Goal: Task Accomplishment & Management: Use online tool/utility

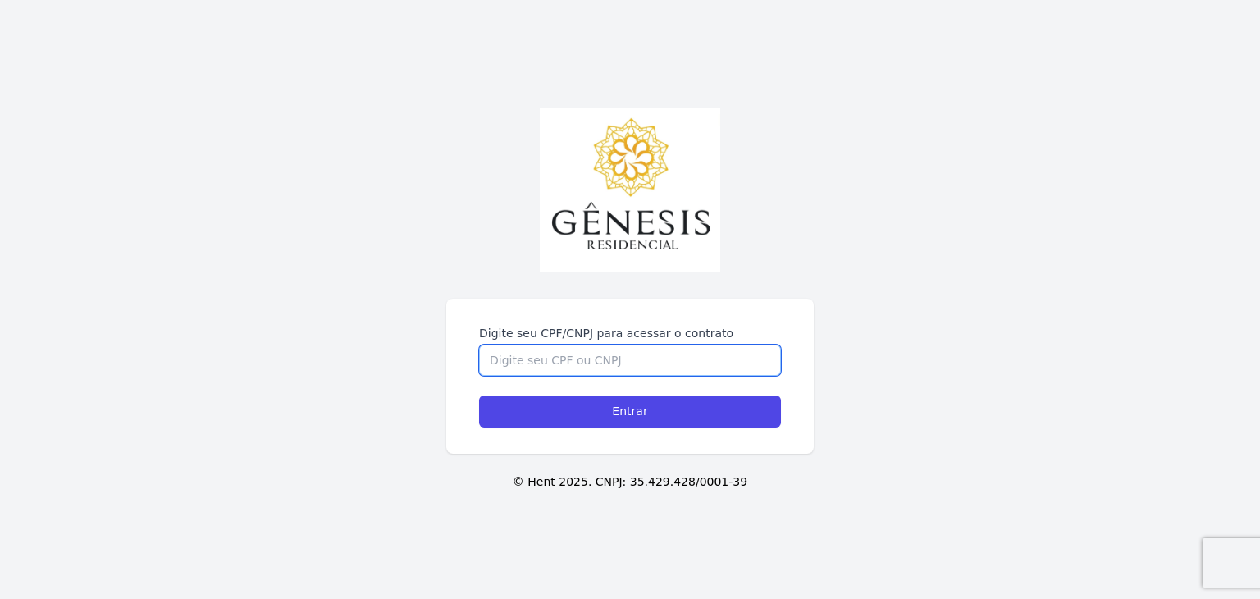
click at [577, 368] on input "Digite seu CPF/CNPJ para acessar o contrato" at bounding box center [630, 360] width 302 height 31
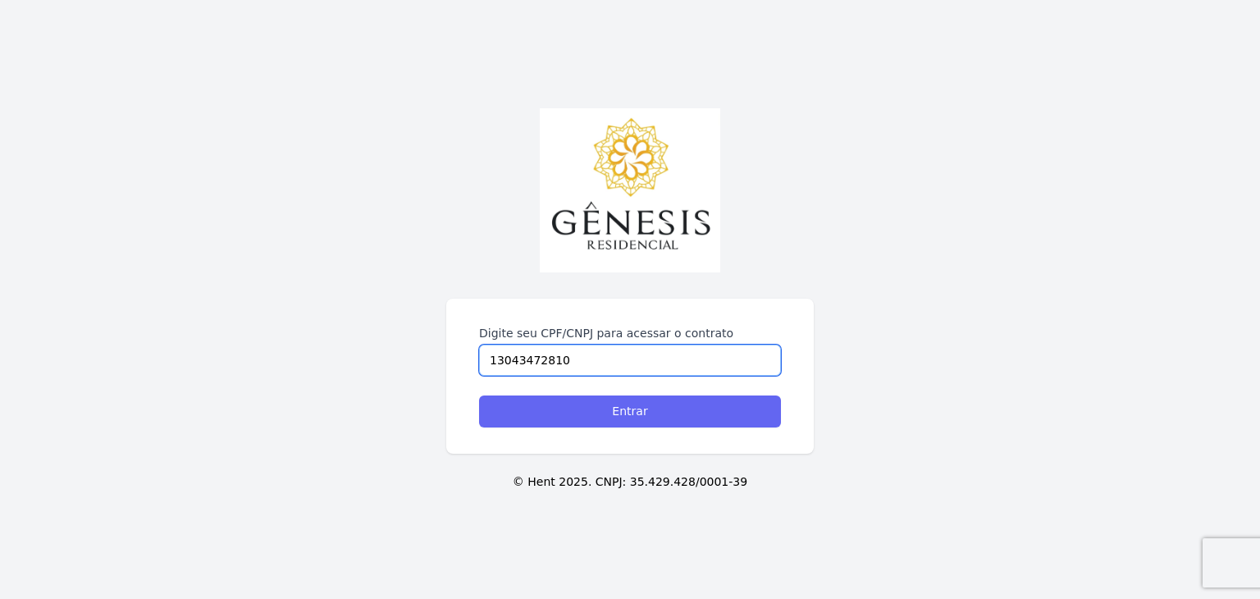
type input "13043472810"
click at [629, 407] on input "Entrar" at bounding box center [630, 411] width 302 height 32
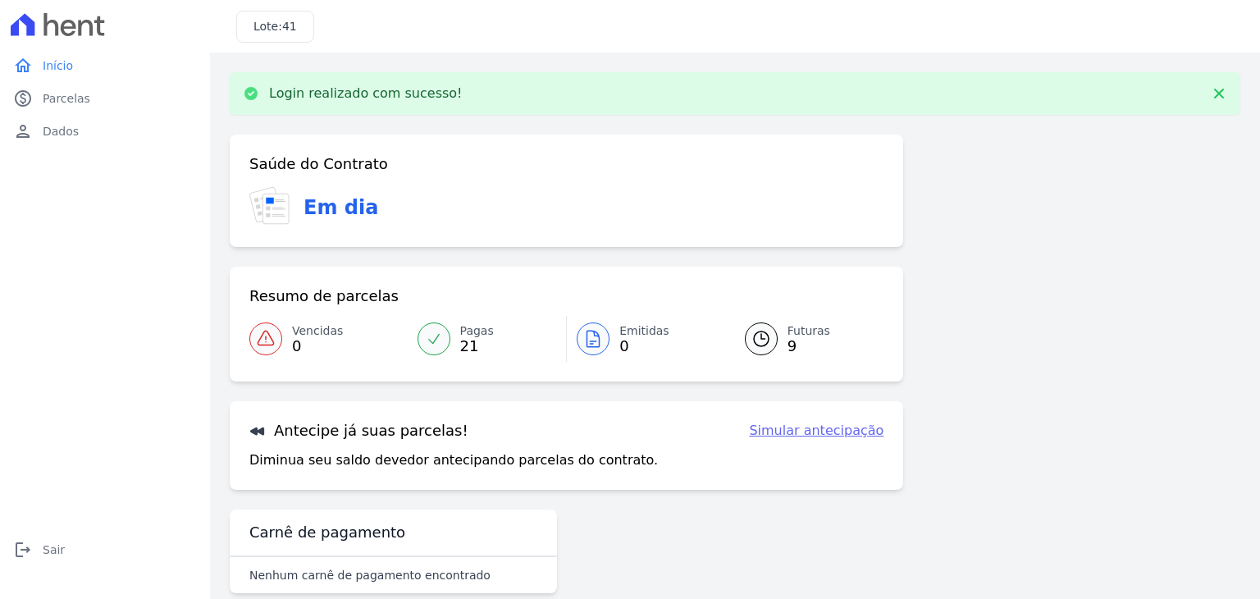
click at [794, 329] on span "Futuras" at bounding box center [809, 330] width 43 height 17
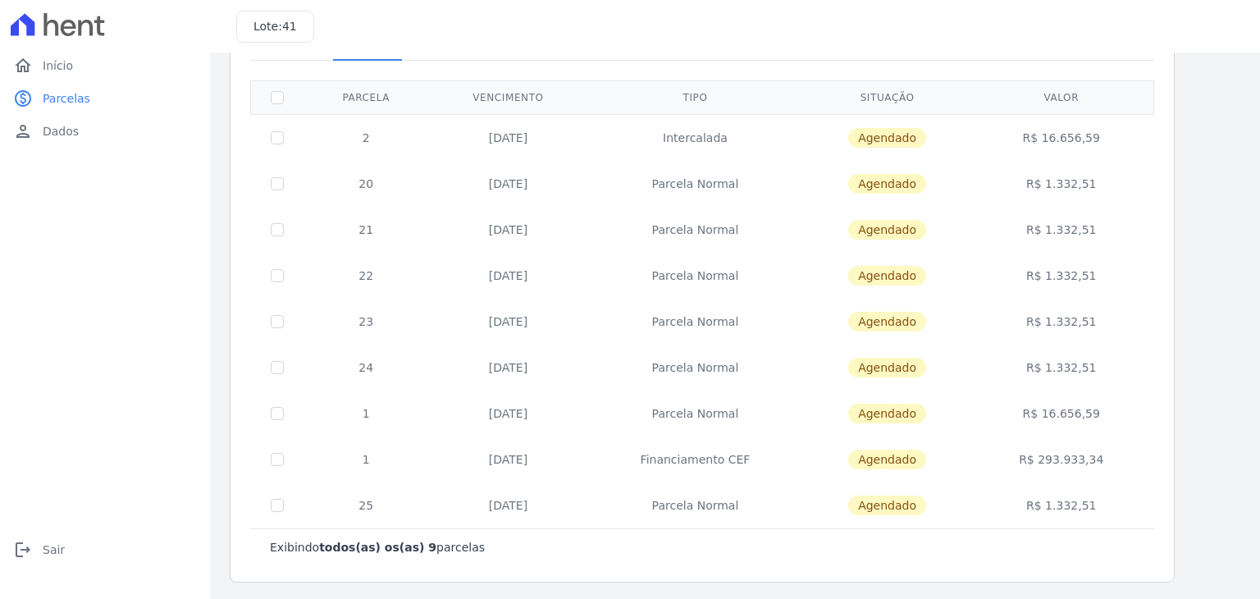
scroll to position [111, 0]
click at [13, 416] on div "home Início home Início paid Parcelas paid Parcelas person Dados person Dados l…" at bounding box center [105, 317] width 197 height 537
click at [64, 127] on span "Dados" at bounding box center [61, 131] width 36 height 16
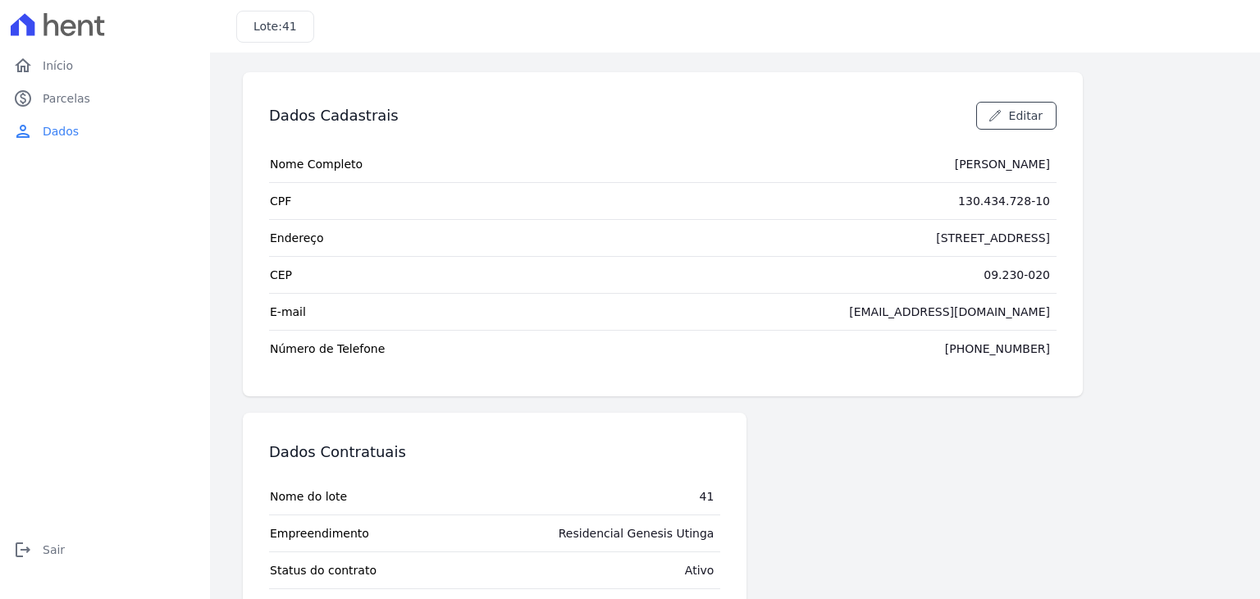
click at [834, 531] on div "Dados Contratuais Nome do lote 41 Empreendimento Residencial Genesis Utinga Sta…" at bounding box center [663, 534] width 840 height 242
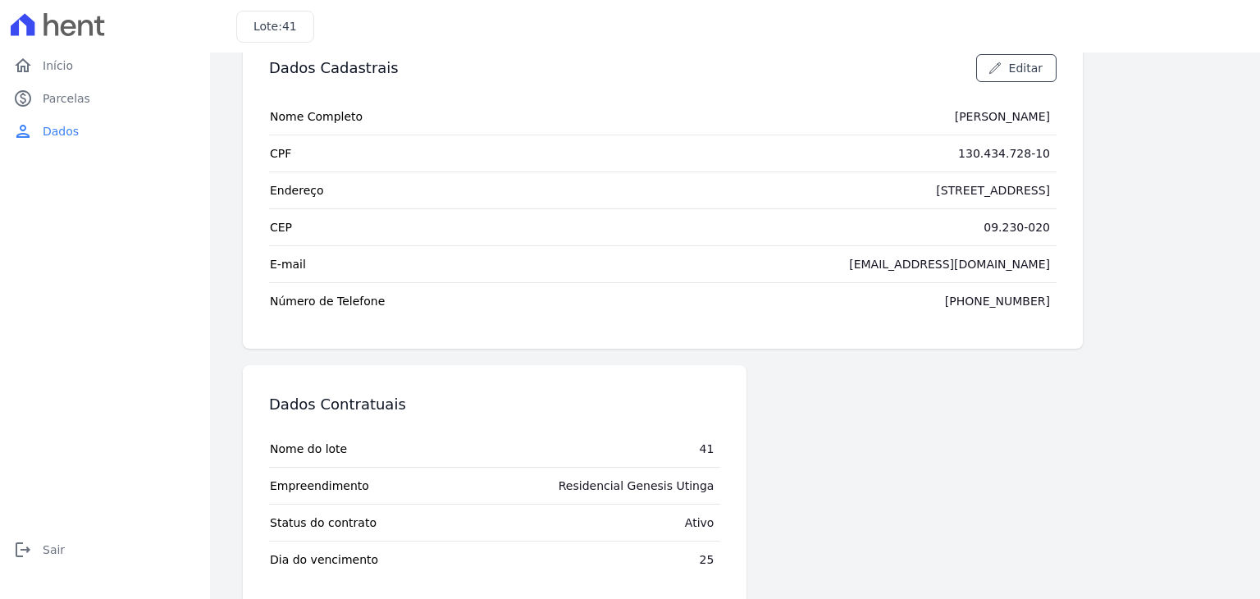
scroll to position [74, 0]
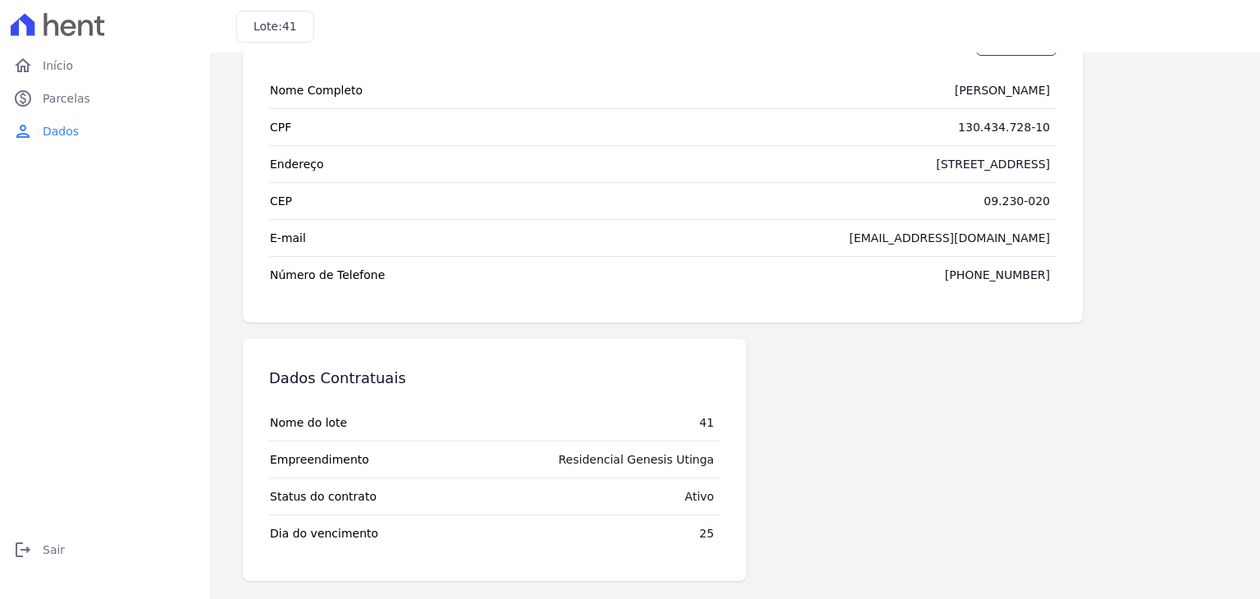
click at [896, 473] on div "Dados Contratuais Nome do lote 41 Empreendimento Residencial Genesis Utinga Sta…" at bounding box center [663, 460] width 840 height 242
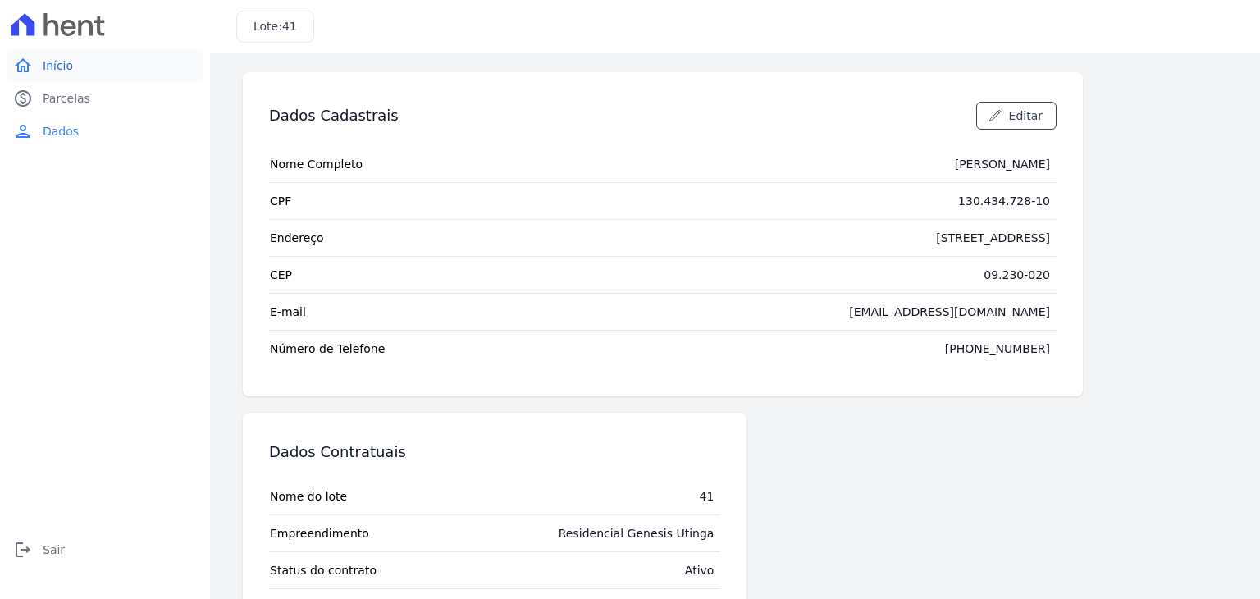
click at [57, 70] on span "Início" at bounding box center [58, 65] width 30 height 16
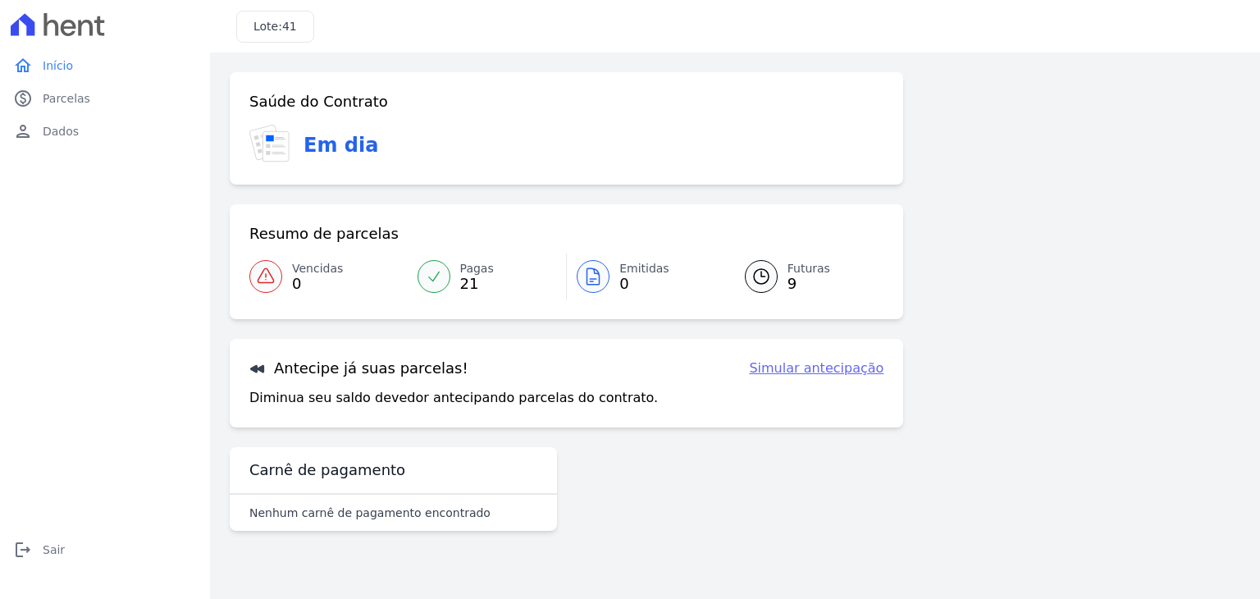
click at [821, 364] on link "Simular antecipação" at bounding box center [816, 369] width 135 height 20
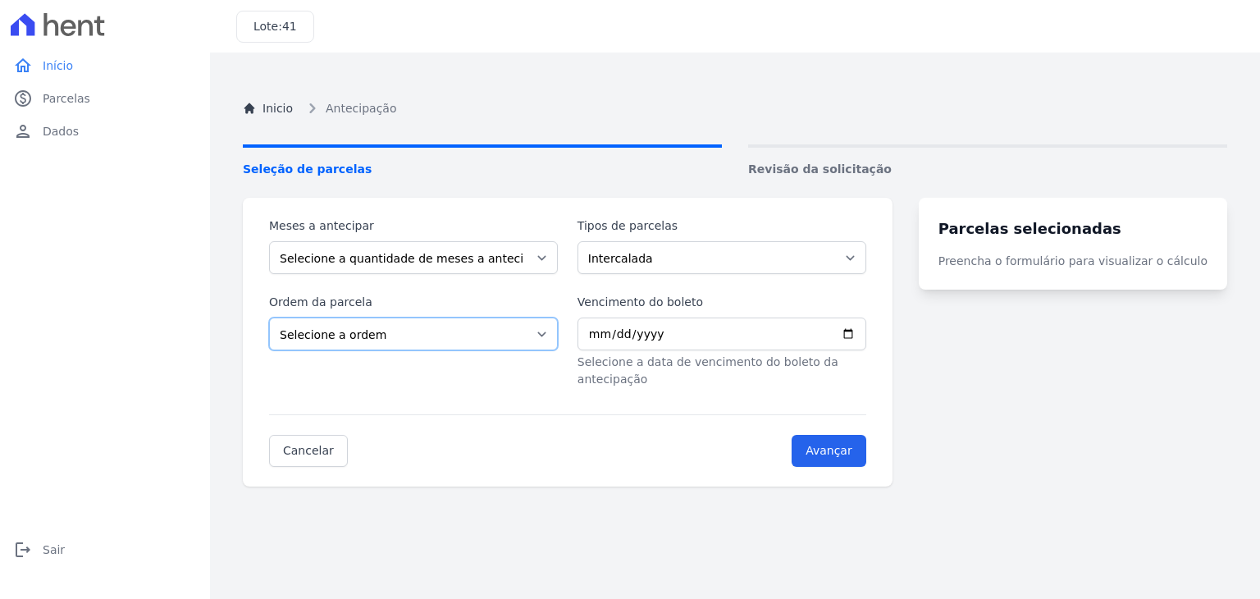
click at [442, 344] on select "Selecione a ordem Últimas parcelas Primeiras parcelas" at bounding box center [413, 334] width 289 height 33
select select "ending"
click at [269, 318] on select "Selecione a ordem Últimas parcelas Primeiras parcelas" at bounding box center [413, 334] width 289 height 33
click at [626, 339] on input "Vencimento do boleto" at bounding box center [722, 334] width 289 height 33
click at [596, 334] on input "Vencimento do boleto" at bounding box center [722, 334] width 289 height 33
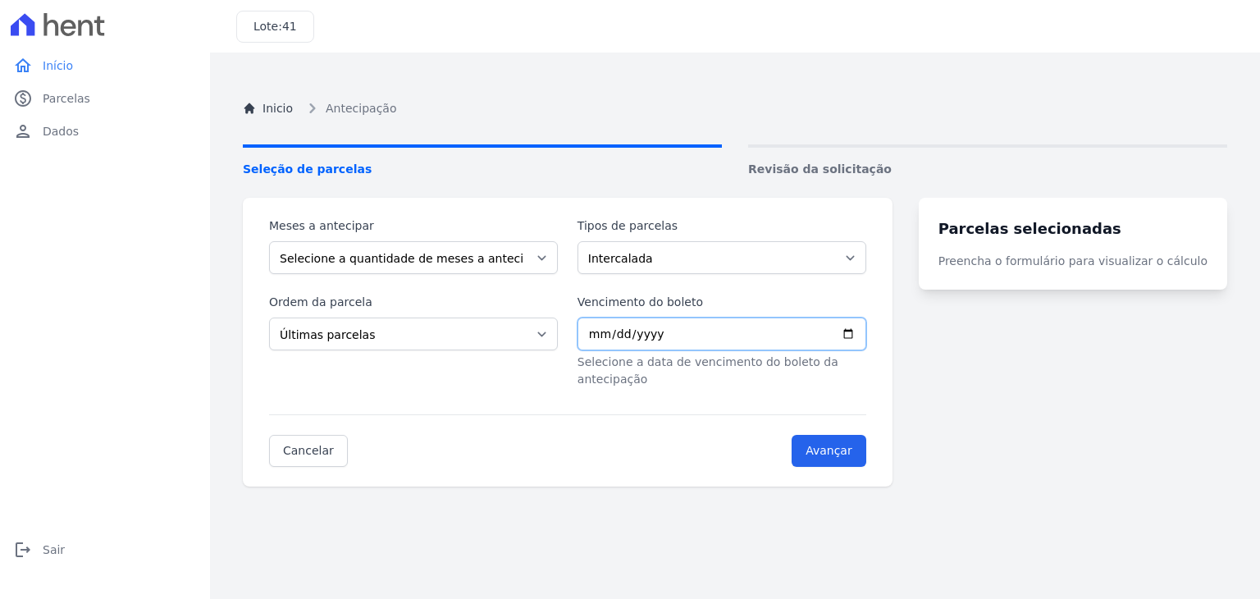
click at [609, 336] on input "Vencimento do boleto" at bounding box center [722, 334] width 289 height 33
type input "2025-09-10"
click at [551, 258] on select "Selecione a quantidade de meses a antecipar 1 2 3 4 5 6" at bounding box center [413, 257] width 289 height 33
select select "1"
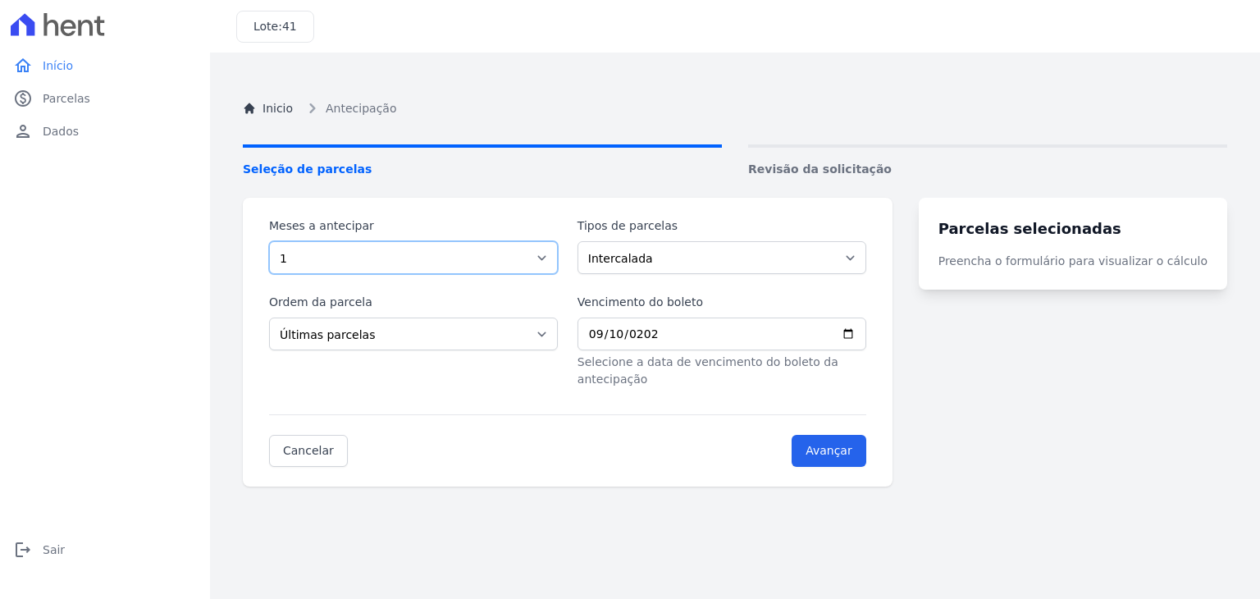
click at [269, 241] on select "Selecione a quantidade de meses a antecipar 1 2 3 4 5 6" at bounding box center [413, 257] width 289 height 33
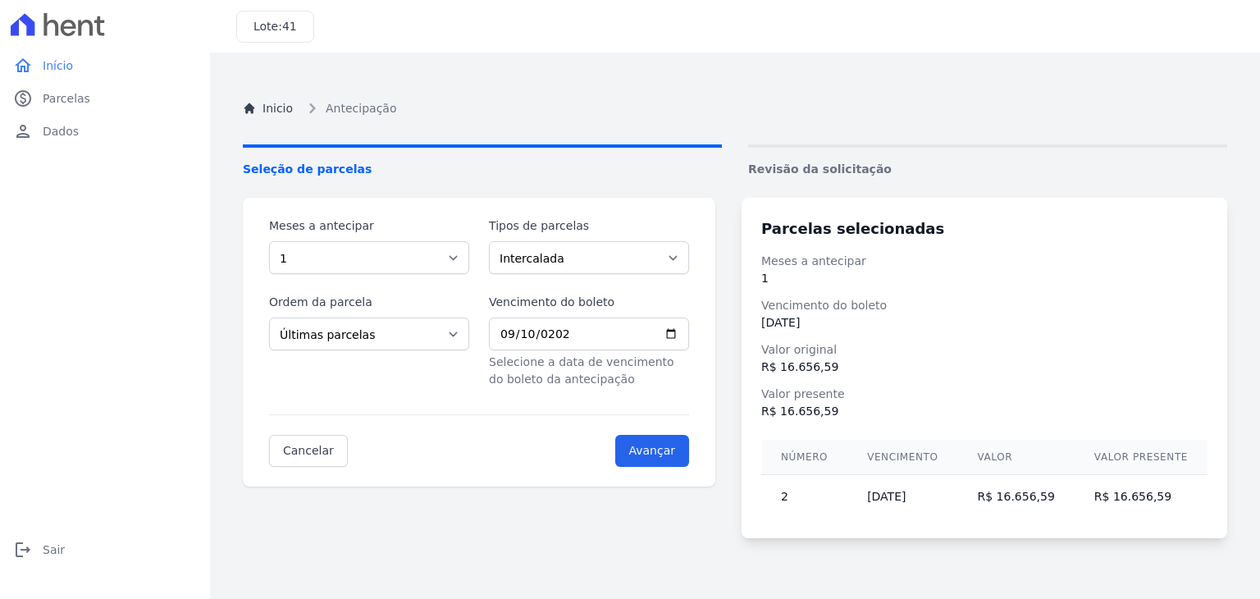
click at [718, 532] on div "Meses a antecipar Selecione a quantidade de meses a antecipar 1 2 3 4 5 6 Tipos…" at bounding box center [735, 368] width 985 height 341
click at [289, 455] on link "Cancelar" at bounding box center [308, 451] width 79 height 32
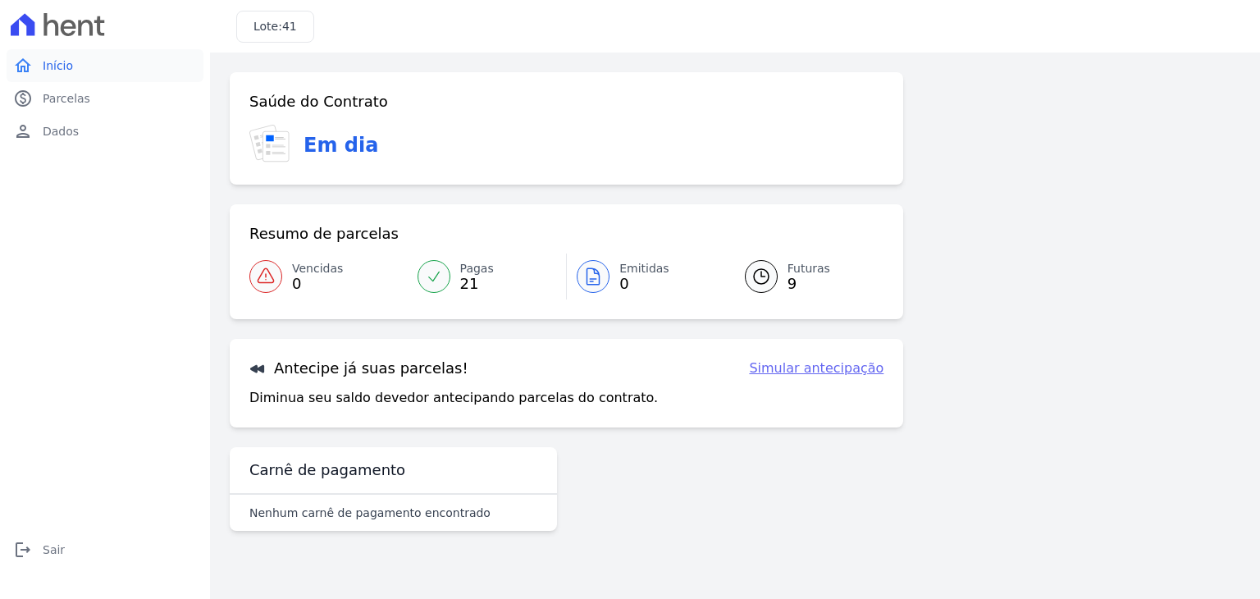
click at [66, 66] on span "Início" at bounding box center [58, 65] width 30 height 16
select select "1"
select select "ending"
